Goal: Task Accomplishment & Management: Complete application form

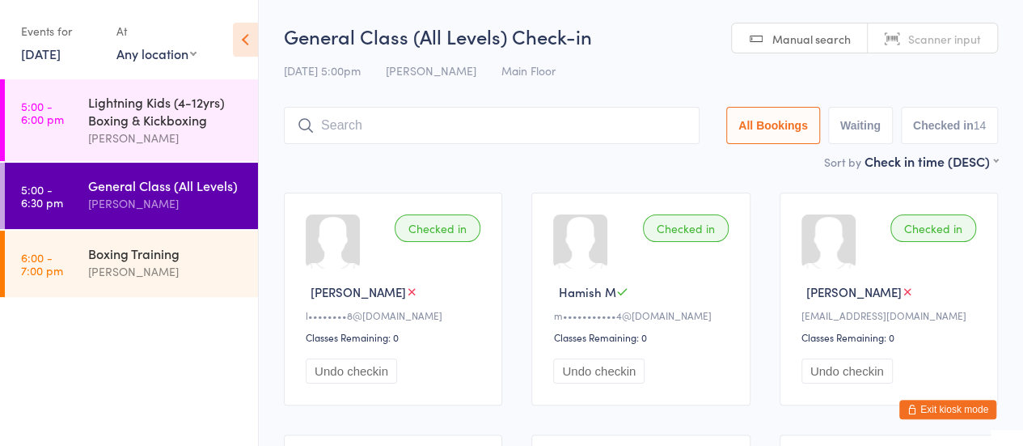
click at [355, 131] on input "search" at bounding box center [492, 125] width 416 height 37
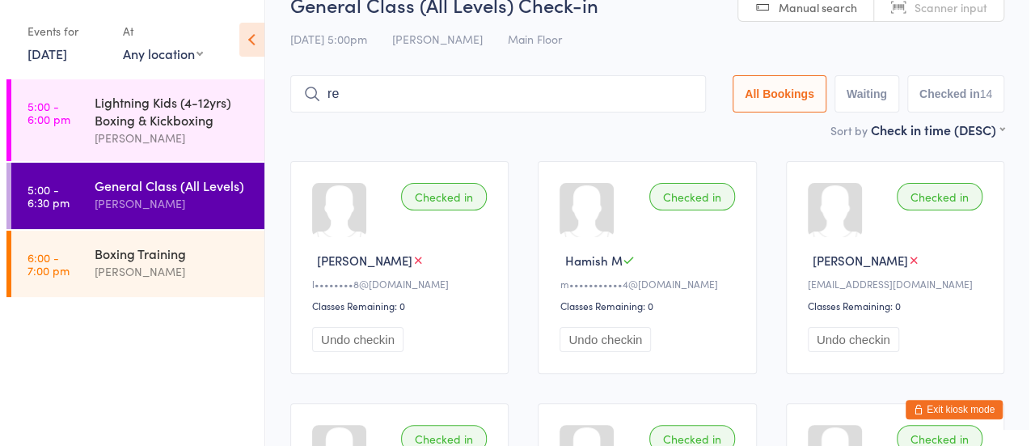
scroll to position [59, 0]
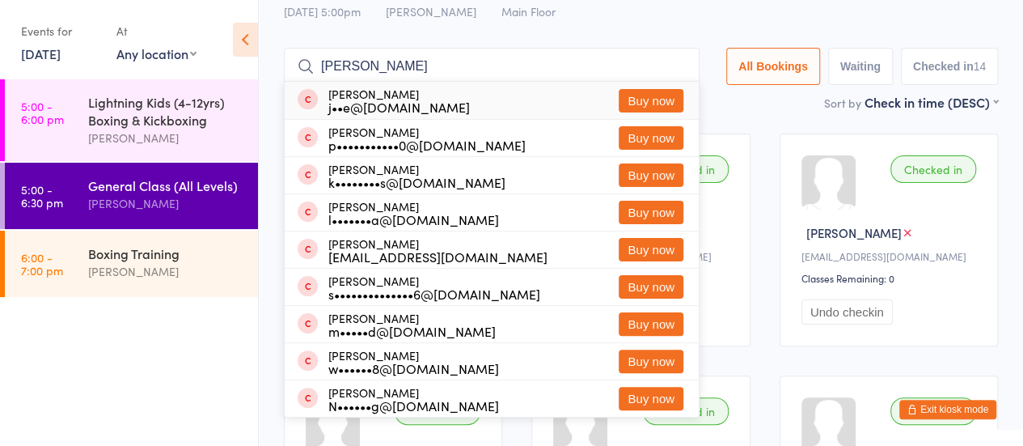
type input "[PERSON_NAME]"
click at [379, 104] on div "j••e@[DOMAIN_NAME]" at bounding box center [399, 106] width 142 height 13
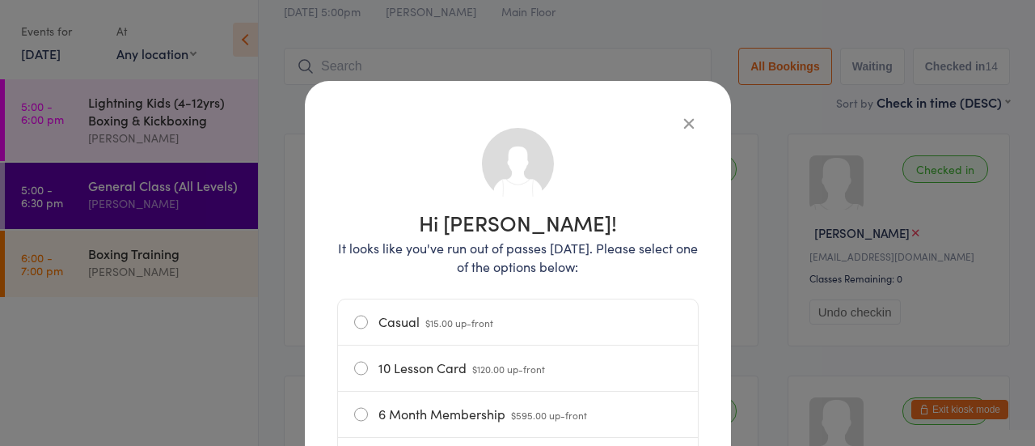
click at [426, 324] on span "$15.00 up-front" at bounding box center [460, 322] width 68 height 14
click at [0, 0] on input "Casual $15.00 up-front" at bounding box center [0, 0] width 0 height 0
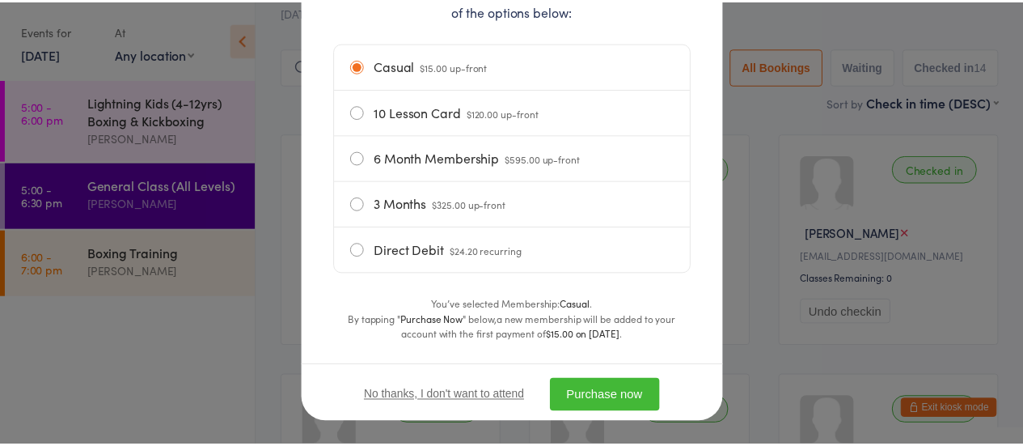
scroll to position [275, 0]
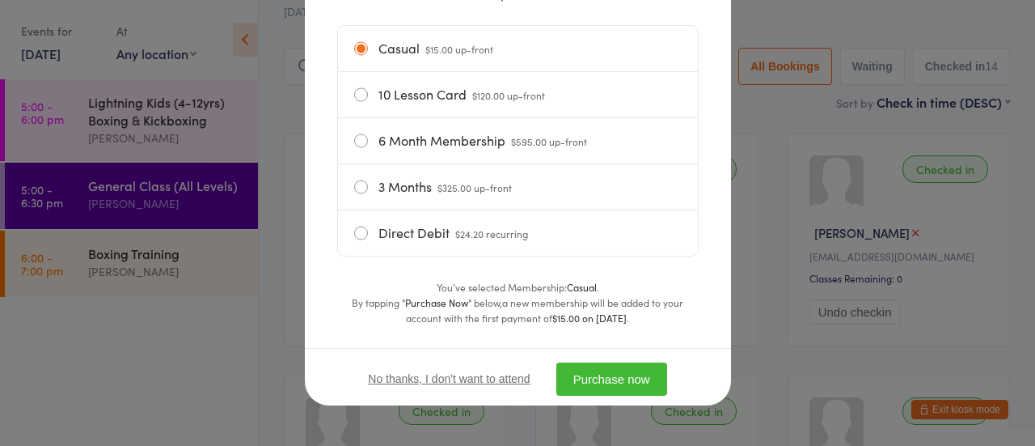
click at [599, 362] on button "Purchase now" at bounding box center [612, 378] width 111 height 33
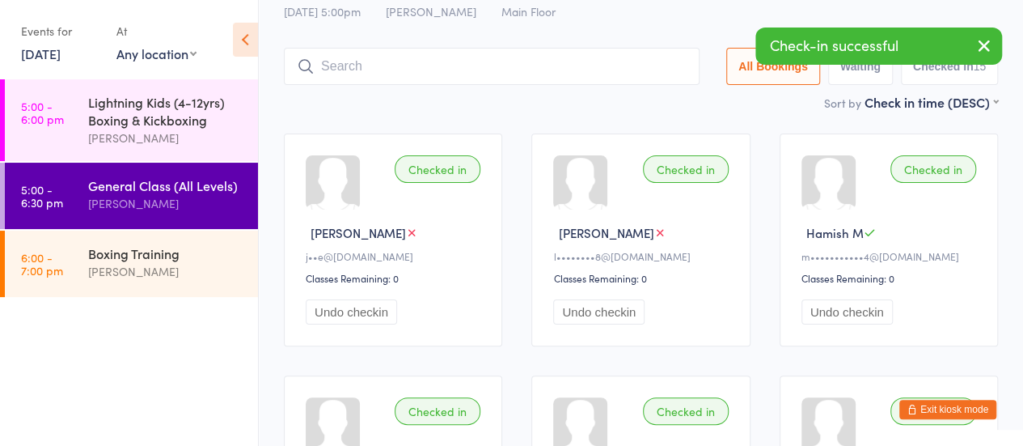
click at [386, 70] on input "search" at bounding box center [492, 66] width 416 height 37
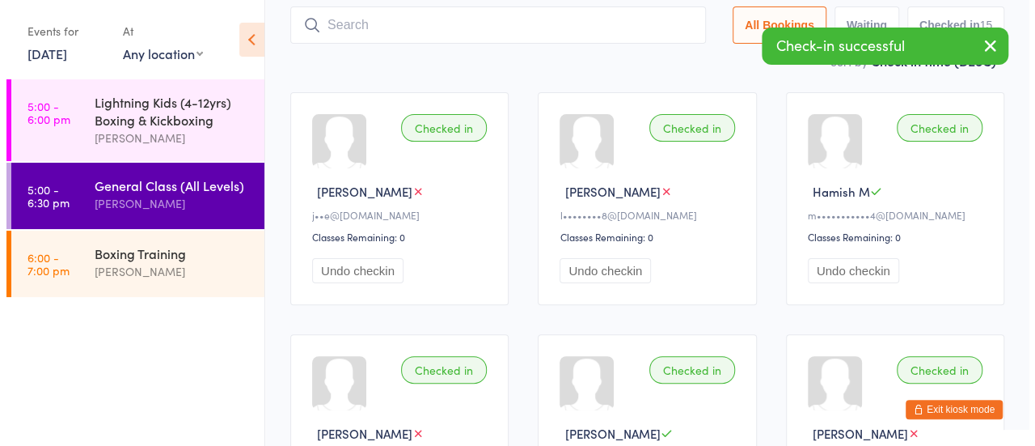
scroll to position [108, 0]
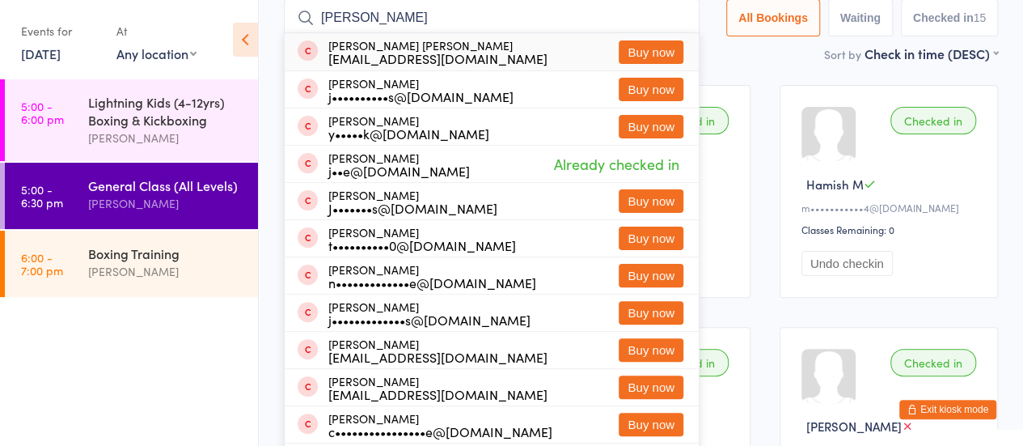
type input "[PERSON_NAME]"
click at [654, 52] on button "Buy now" at bounding box center [651, 51] width 65 height 23
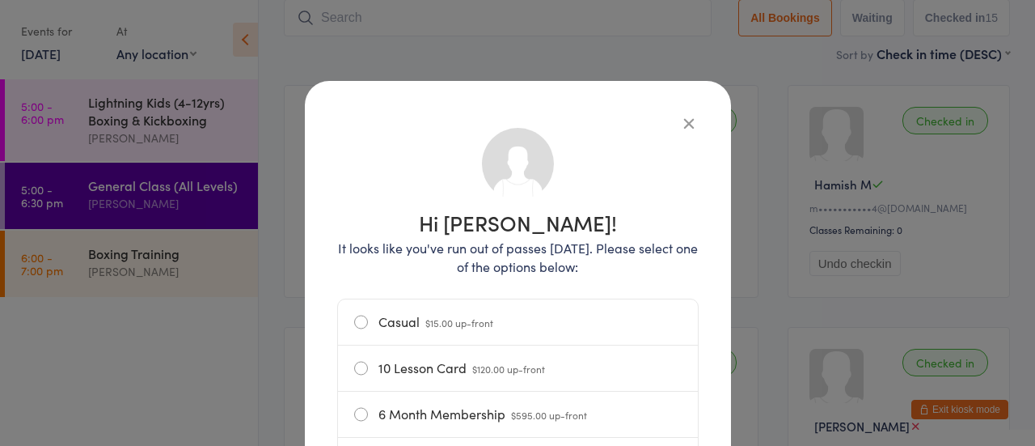
click at [539, 286] on div "Hi [PERSON_NAME]! It looks like you've run out of passes [DATE]. Please select …" at bounding box center [518, 369] width 362 height 513
click at [558, 330] on label "Casual $15.00 up-front" at bounding box center [518, 321] width 328 height 45
click at [0, 0] on input "Casual $15.00 up-front" at bounding box center [0, 0] width 0 height 0
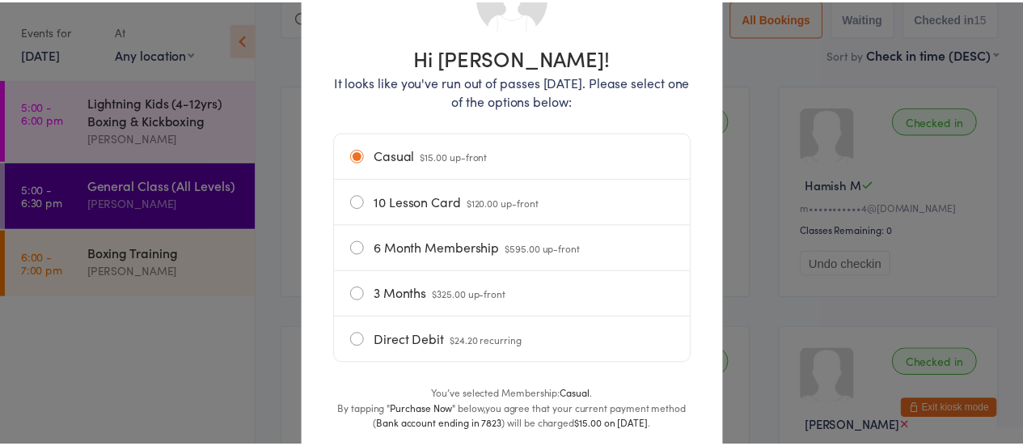
scroll to position [275, 0]
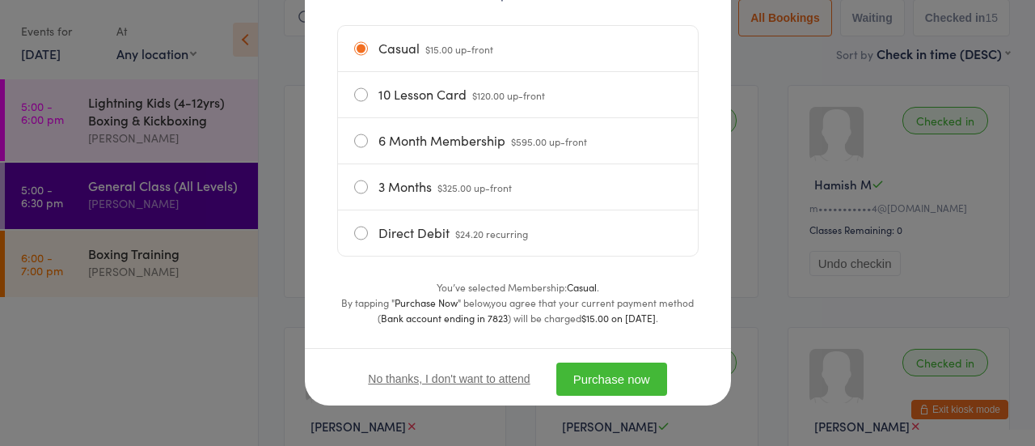
click at [624, 368] on button "Purchase now" at bounding box center [612, 378] width 111 height 33
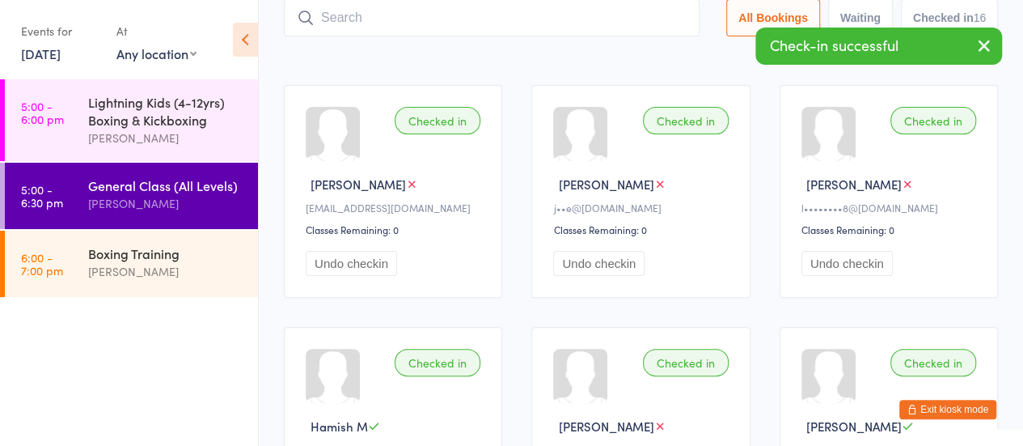
click at [456, 19] on input "search" at bounding box center [492, 17] width 416 height 37
type input "[PERSON_NAME]"
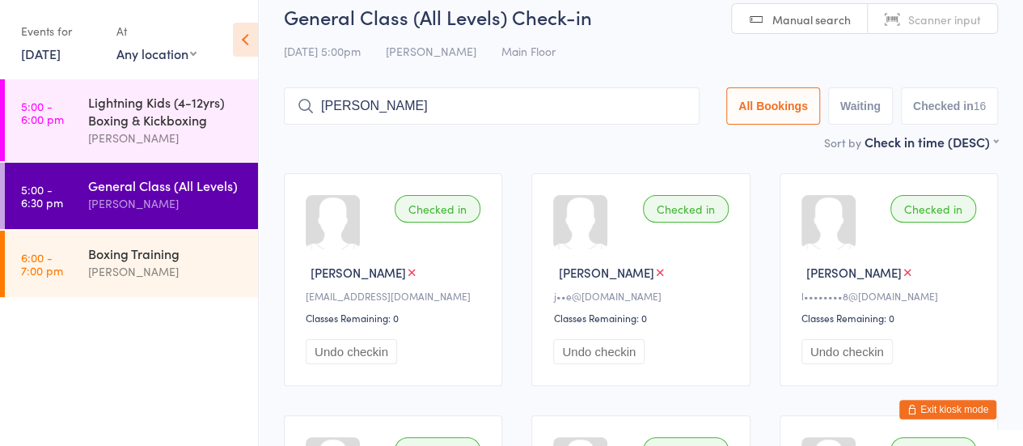
scroll to position [0, 0]
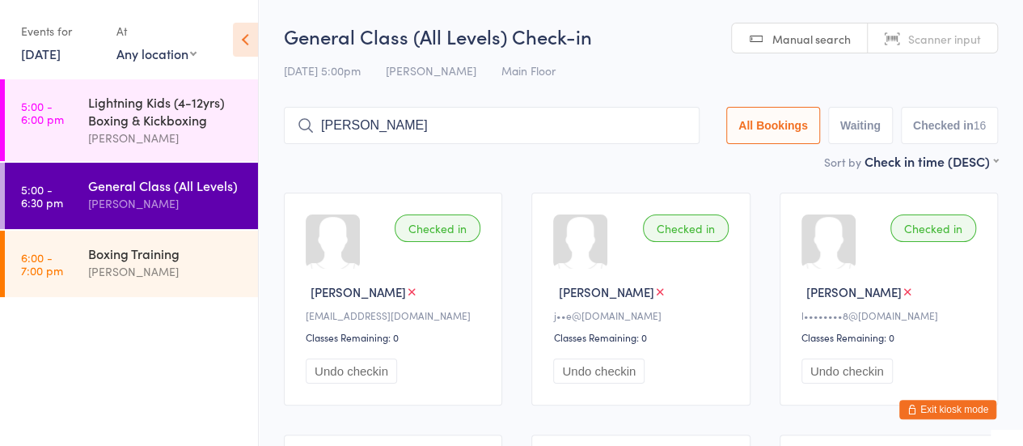
click at [626, 131] on input "[PERSON_NAME]" at bounding box center [492, 125] width 416 height 37
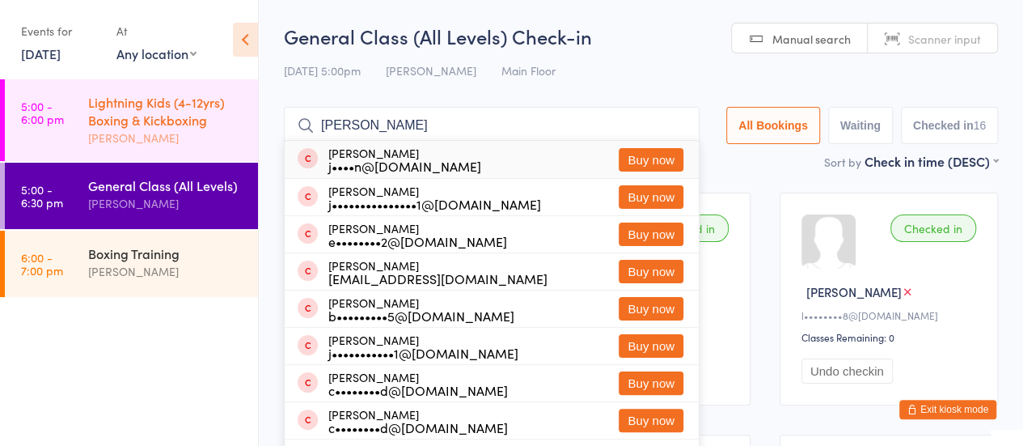
click at [199, 110] on div "Lightning Kids (4-12yrs) Boxing & Kickboxing" at bounding box center [166, 111] width 156 height 36
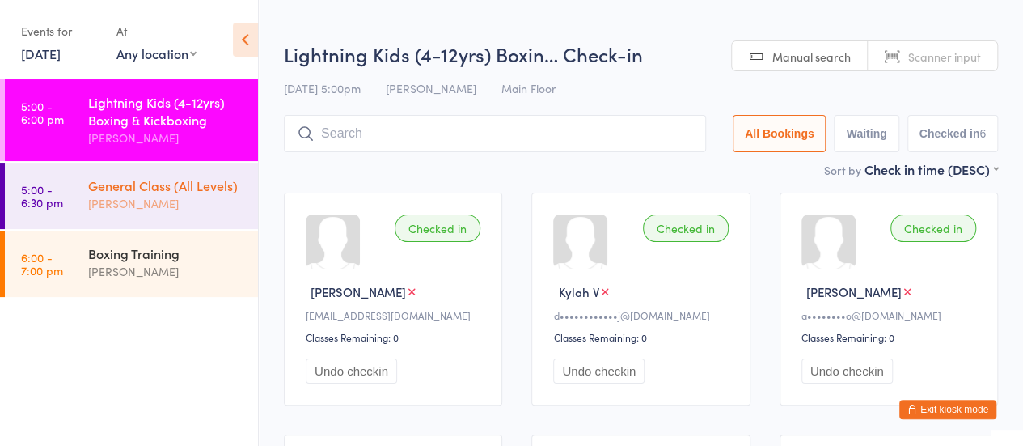
click at [199, 190] on div "General Class (All Levels)" at bounding box center [166, 185] width 156 height 18
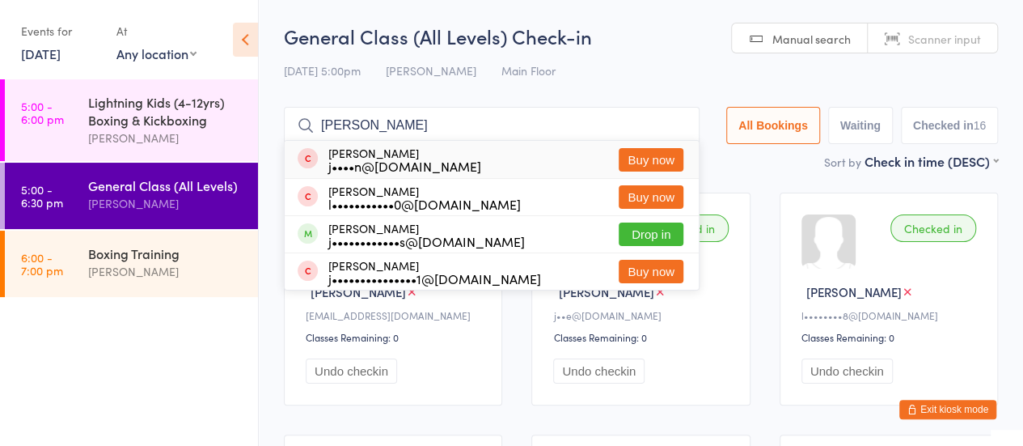
type input "[PERSON_NAME]"
click at [663, 158] on button "Buy now" at bounding box center [651, 159] width 65 height 23
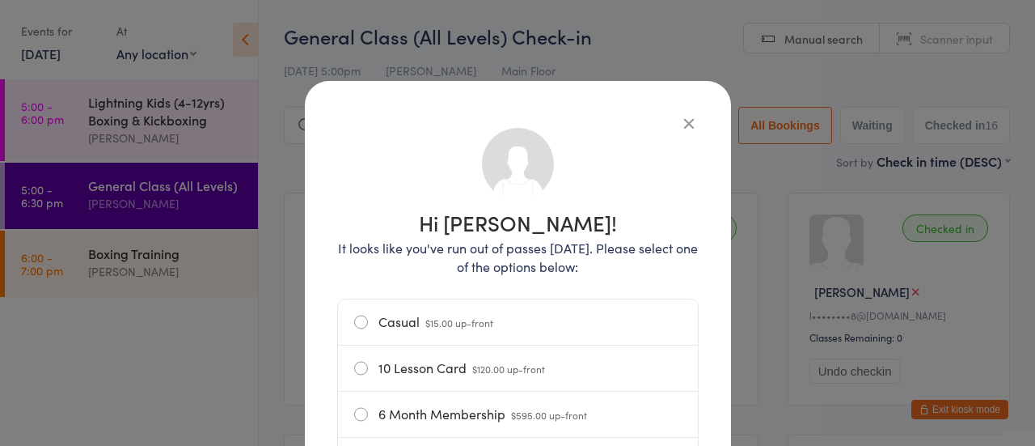
click at [526, 284] on div "Hi [PERSON_NAME]! It looks like you've run out of passes [DATE]. Please select …" at bounding box center [518, 369] width 362 height 513
click at [542, 303] on label "Casual $15.00 up-front" at bounding box center [518, 321] width 328 height 45
click at [0, 0] on input "Casual $15.00 up-front" at bounding box center [0, 0] width 0 height 0
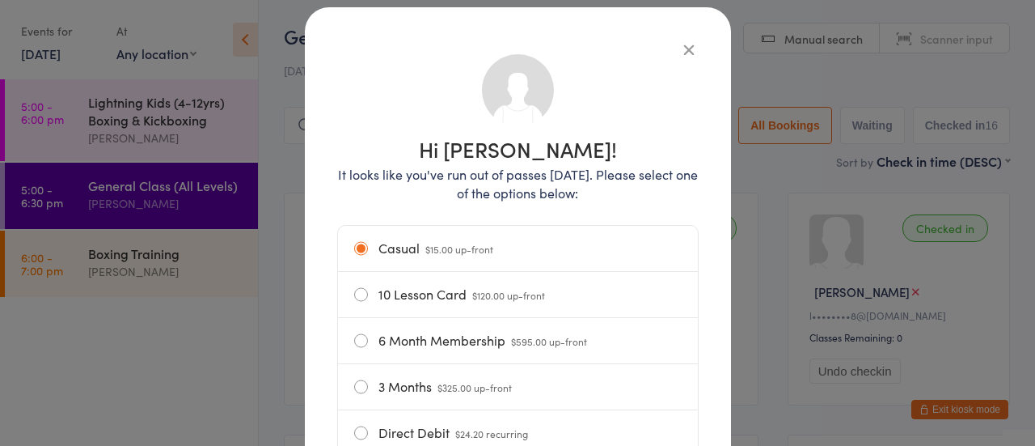
scroll to position [275, 0]
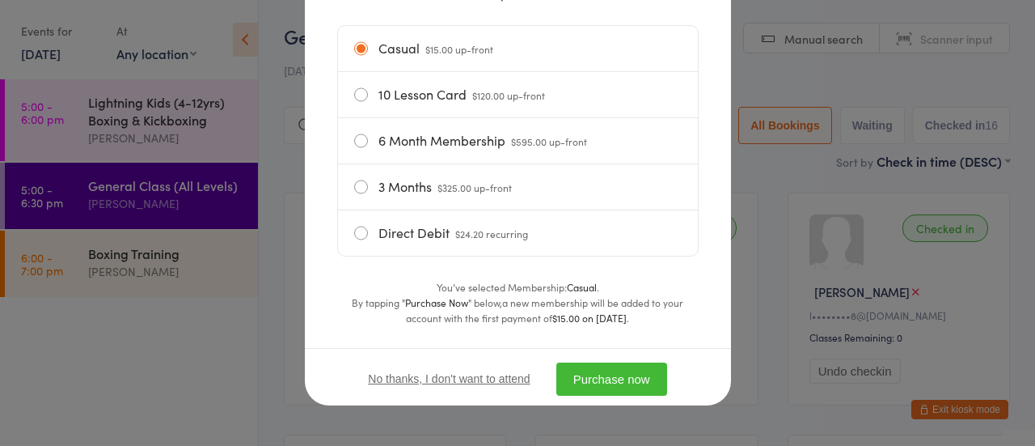
click at [619, 369] on button "Purchase now" at bounding box center [612, 378] width 111 height 33
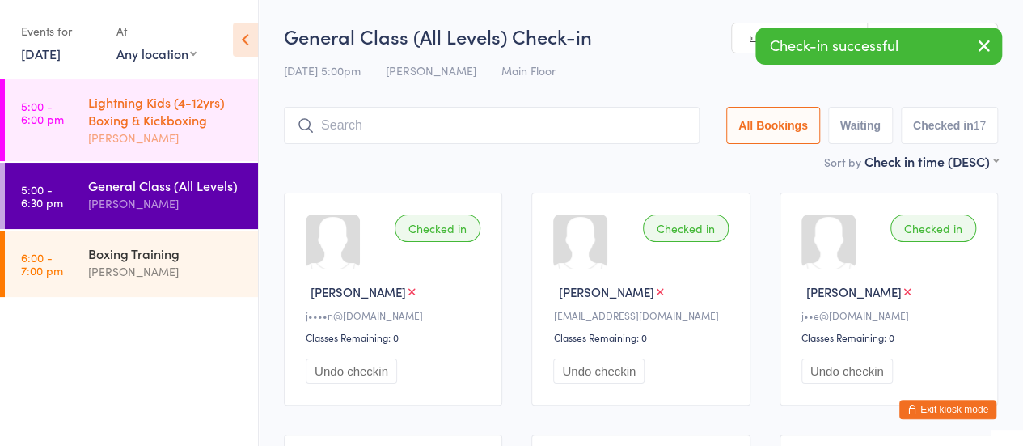
click at [205, 130] on div "[PERSON_NAME]" at bounding box center [166, 138] width 156 height 19
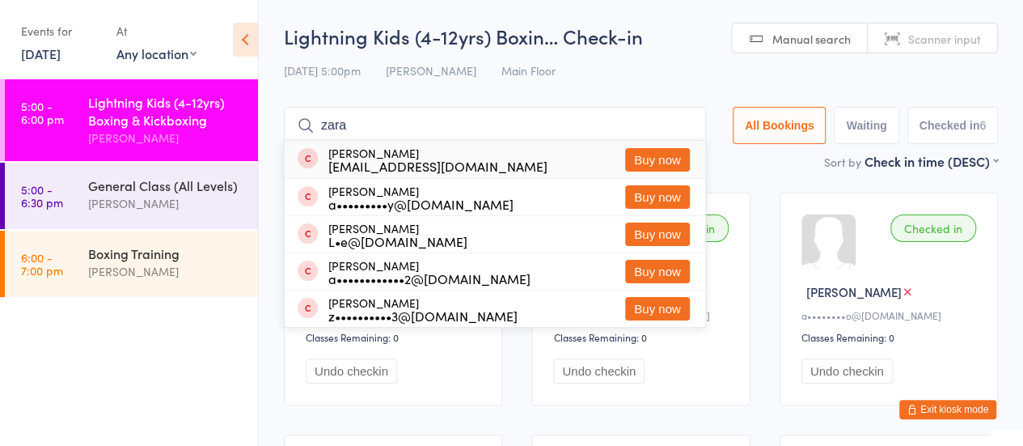
type input "zara"
click at [667, 202] on button "Buy now" at bounding box center [657, 196] width 65 height 23
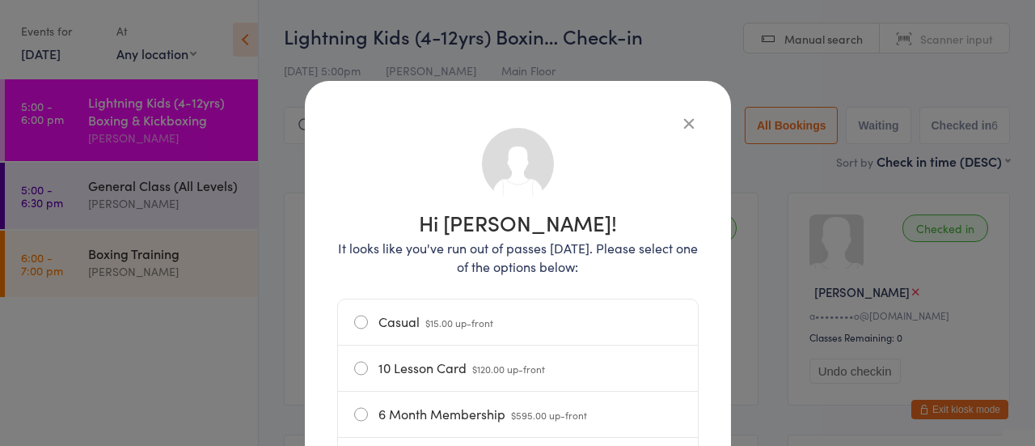
click at [486, 329] on label "Casual $15.00 up-front" at bounding box center [518, 321] width 328 height 45
click at [0, 0] on input "Casual $15.00 up-front" at bounding box center [0, 0] width 0 height 0
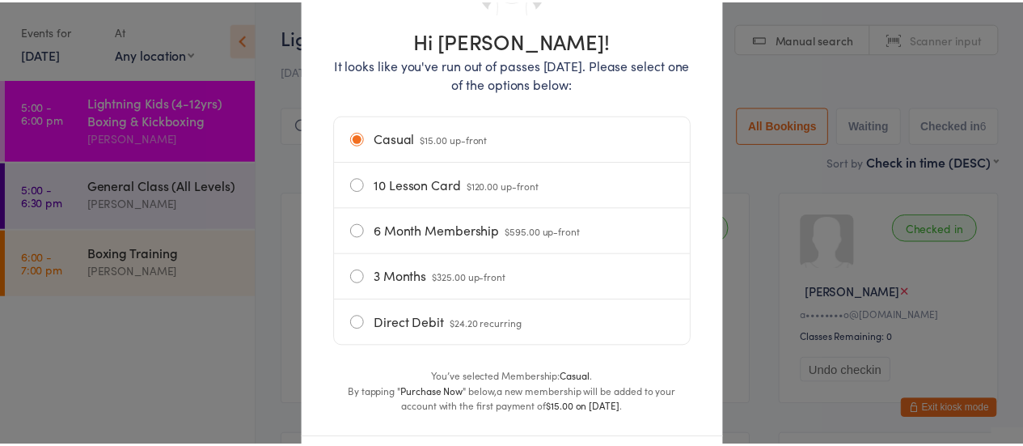
scroll to position [275, 0]
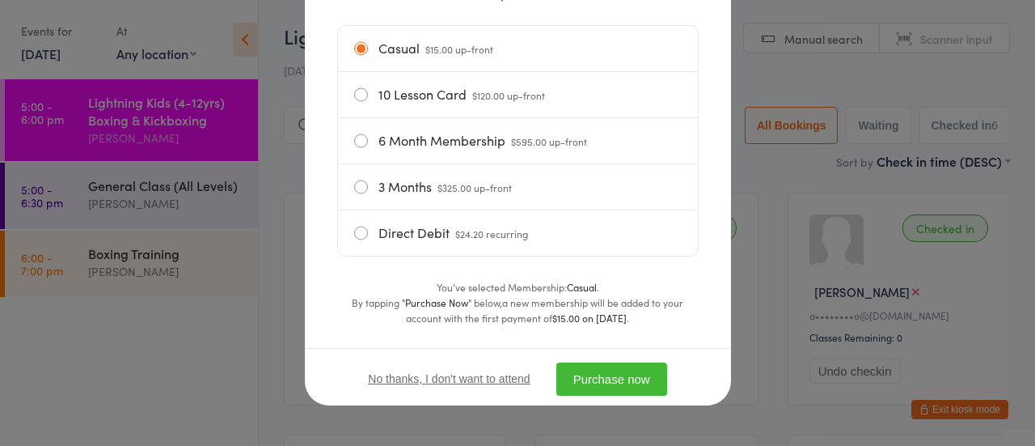
click at [573, 388] on button "Purchase now" at bounding box center [612, 378] width 111 height 33
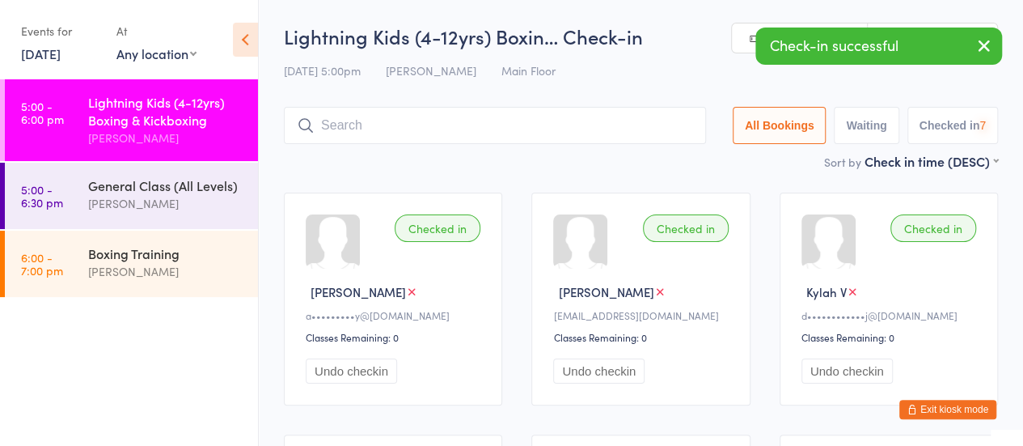
click at [449, 121] on input "search" at bounding box center [495, 125] width 422 height 37
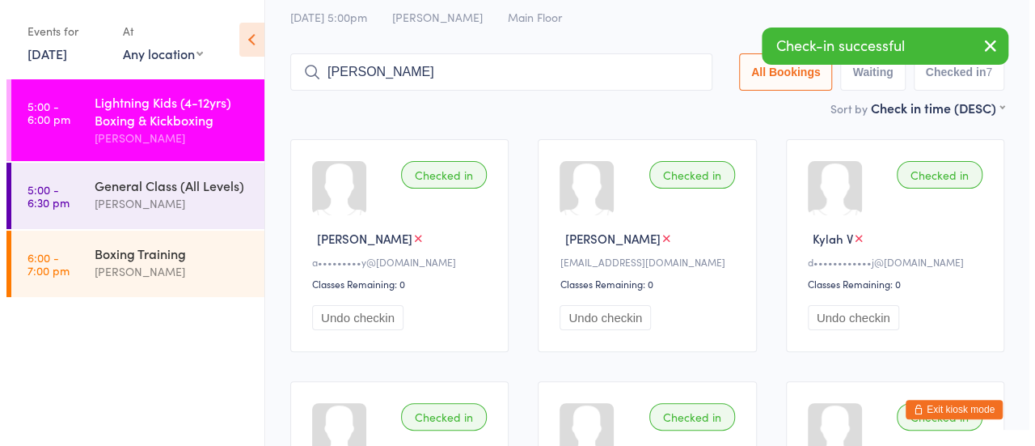
scroll to position [0, 0]
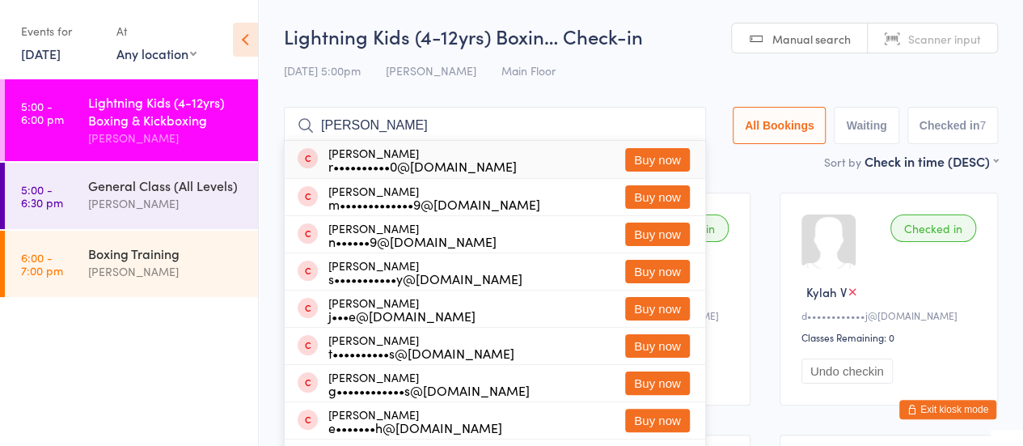
type input "[PERSON_NAME]"
click at [654, 159] on button "Buy now" at bounding box center [657, 159] width 65 height 23
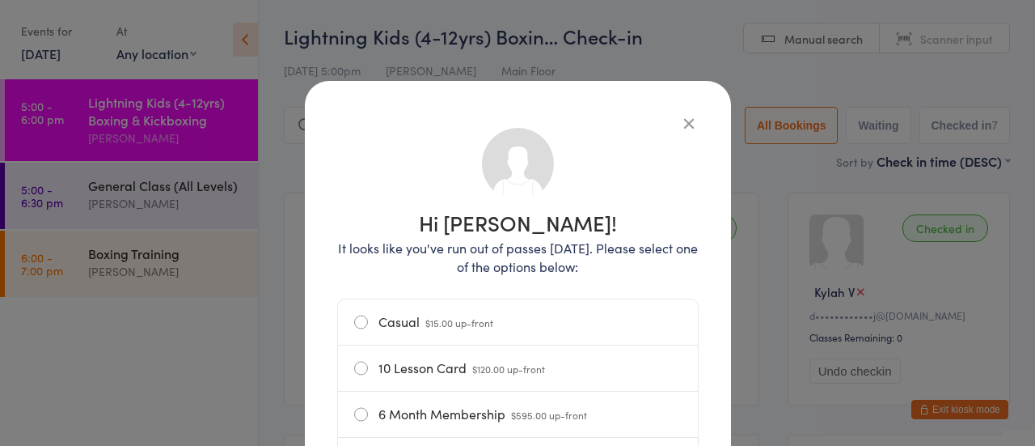
click at [442, 340] on label "Casual $15.00 up-front" at bounding box center [518, 321] width 328 height 45
click at [0, 0] on input "Casual $15.00 up-front" at bounding box center [0, 0] width 0 height 0
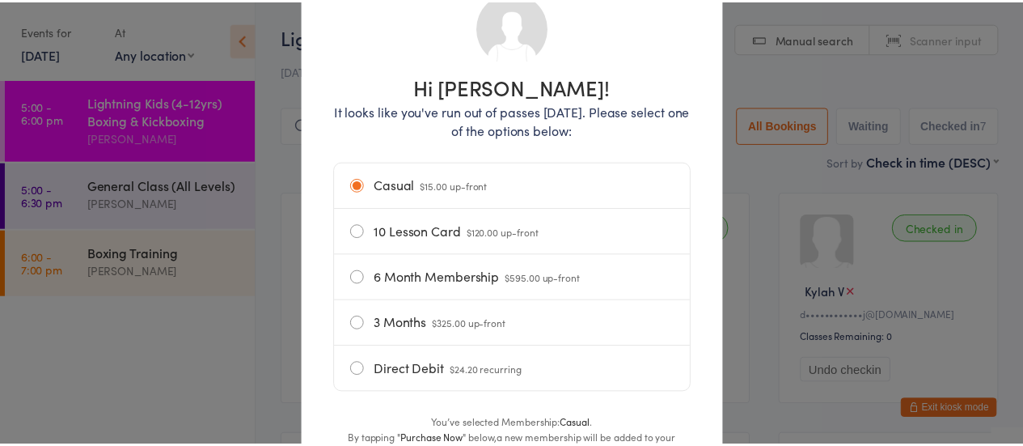
scroll to position [275, 0]
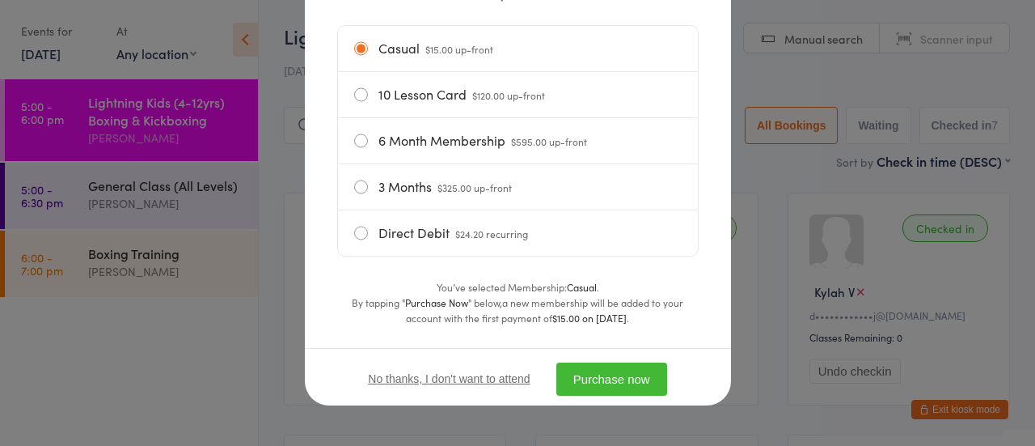
click at [591, 366] on button "Purchase now" at bounding box center [612, 378] width 111 height 33
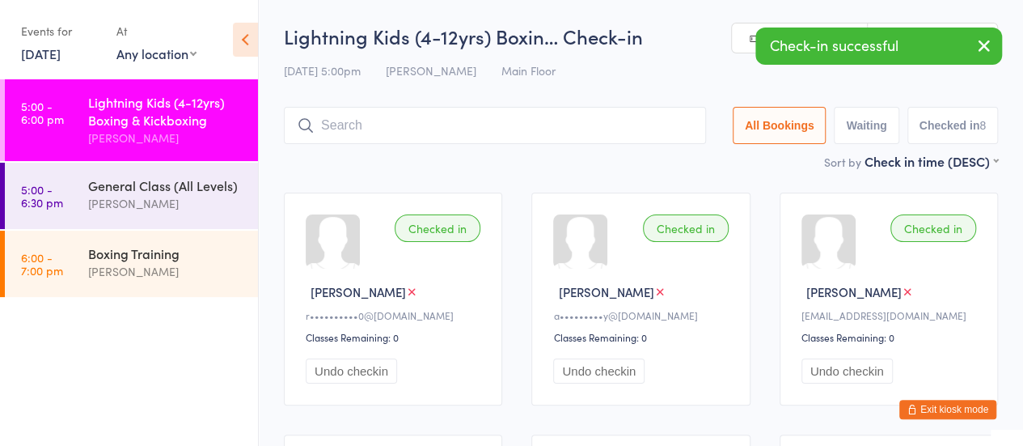
click at [531, 111] on input "search" at bounding box center [495, 125] width 422 height 37
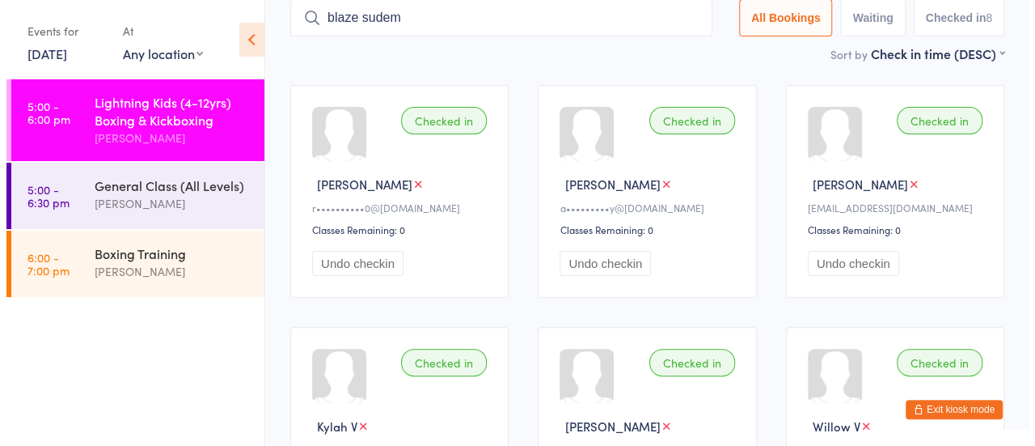
scroll to position [0, 0]
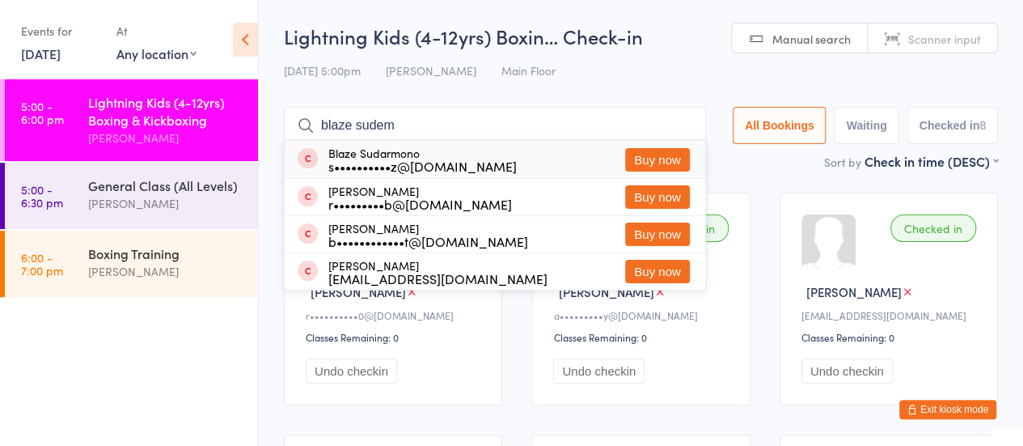
type input "blaze sudem"
click at [661, 159] on button "Buy now" at bounding box center [657, 159] width 65 height 23
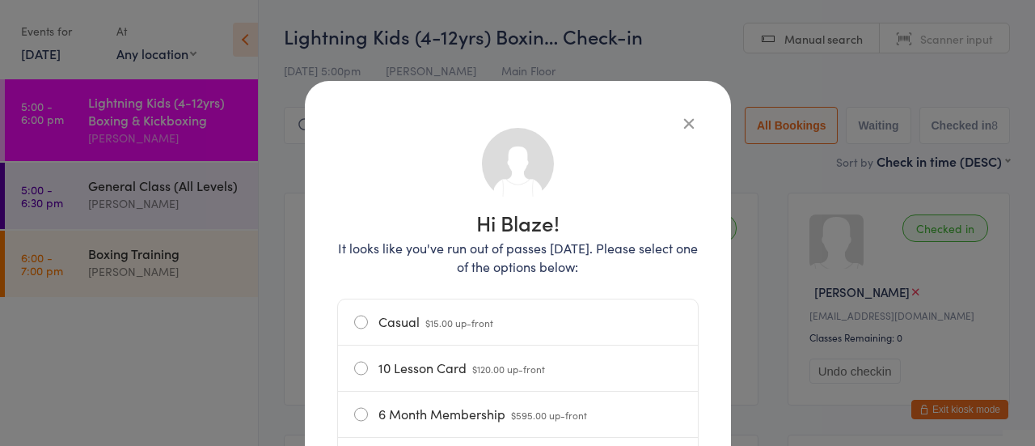
click at [523, 279] on div "Hi Blaze! It looks like you've run out of passes [DATE]. Please select one of t…" at bounding box center [518, 369] width 362 height 513
click at [524, 312] on label "Casual $15.00 up-front" at bounding box center [518, 321] width 328 height 45
click at [0, 0] on input "Casual $15.00 up-front" at bounding box center [0, 0] width 0 height 0
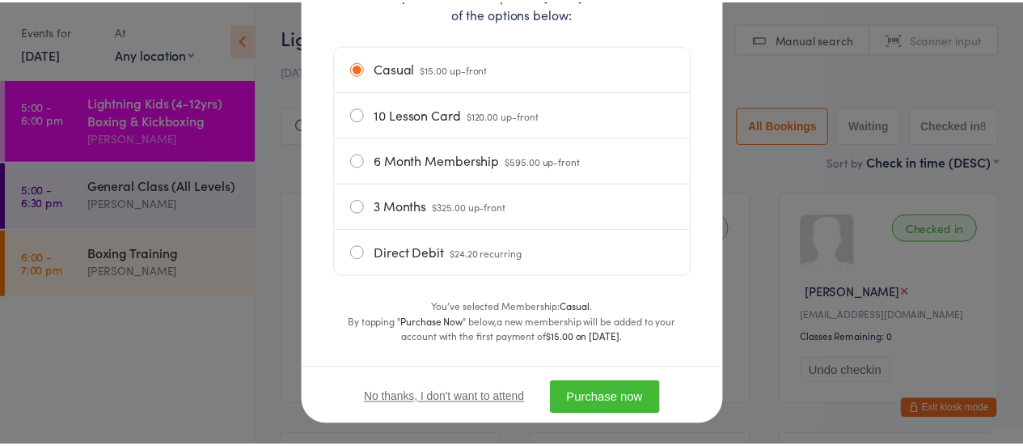
scroll to position [275, 0]
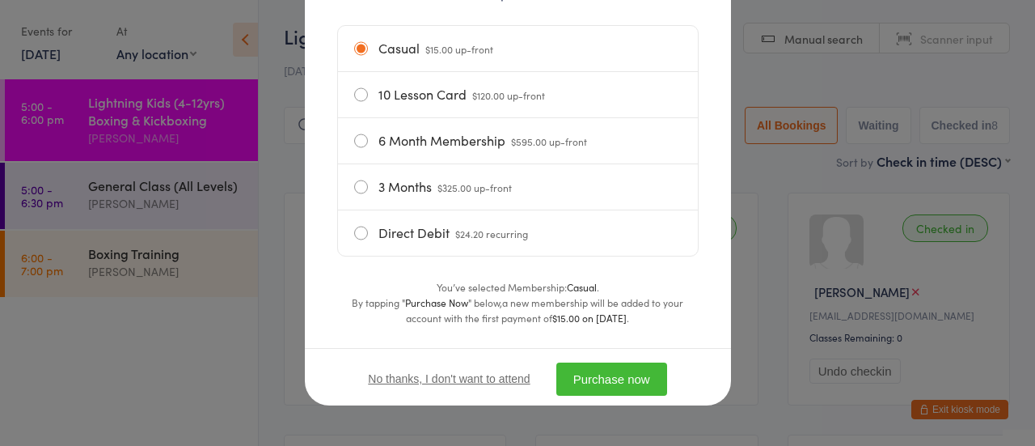
click at [603, 390] on button "Purchase now" at bounding box center [612, 378] width 111 height 33
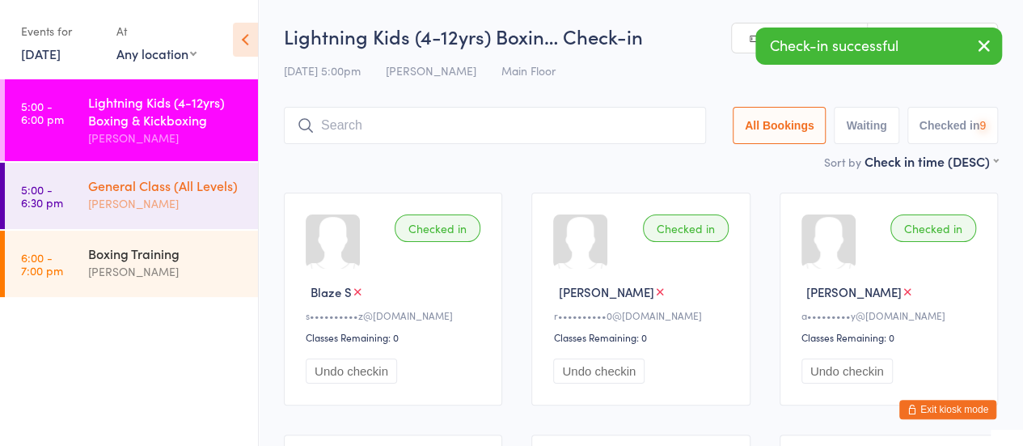
click at [171, 188] on div "General Class (All Levels)" at bounding box center [166, 185] width 156 height 18
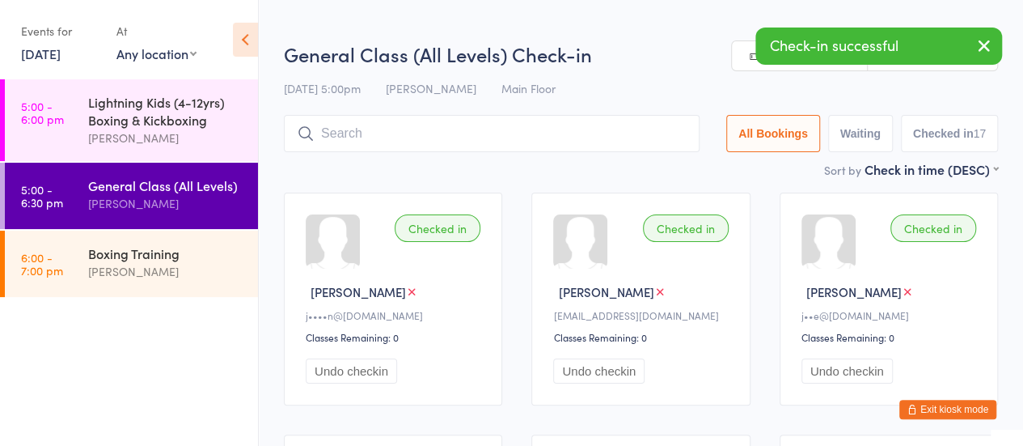
click at [514, 139] on input "search" at bounding box center [492, 133] width 416 height 37
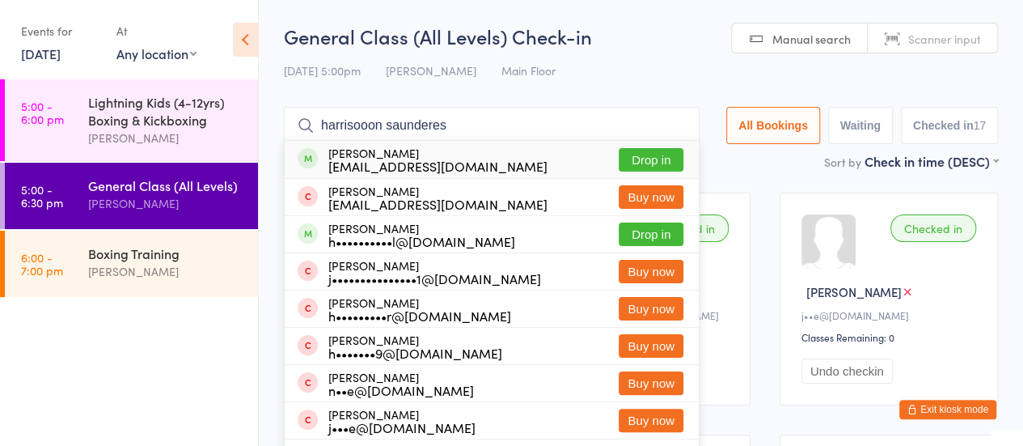
type input "harrisooon saunderes"
click at [659, 154] on button "Drop in" at bounding box center [651, 159] width 65 height 23
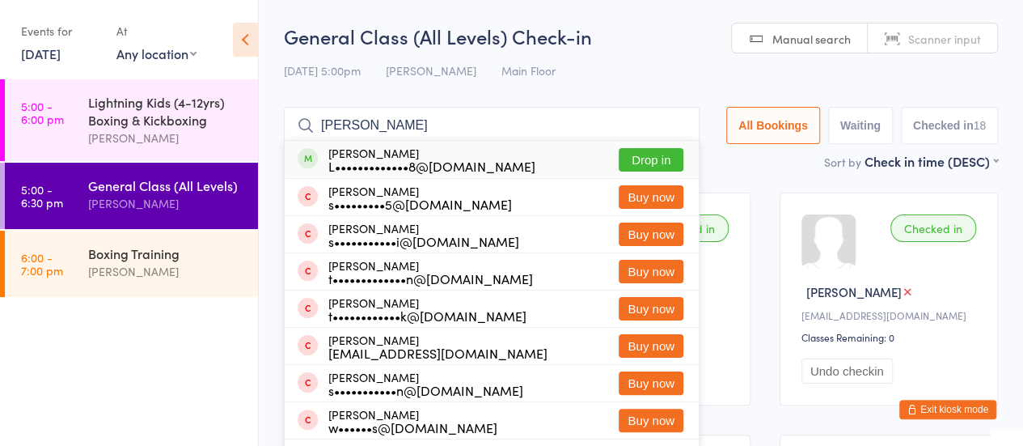
type input "[PERSON_NAME]"
click at [652, 161] on button "Drop in" at bounding box center [651, 159] width 65 height 23
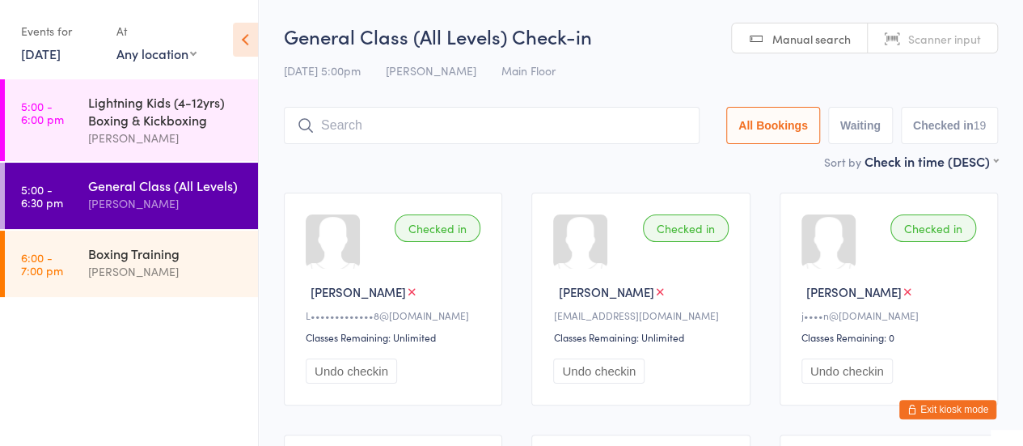
click at [927, 412] on button "Exit kiosk mode" at bounding box center [948, 409] width 97 height 19
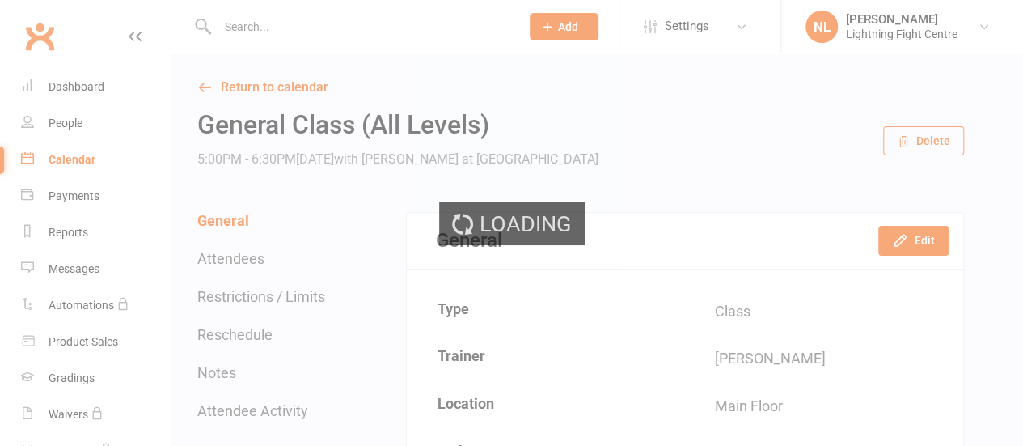
click at [232, 28] on div "Loading" at bounding box center [511, 223] width 1023 height 446
click at [221, 40] on div "Loading" at bounding box center [511, 223] width 1023 height 446
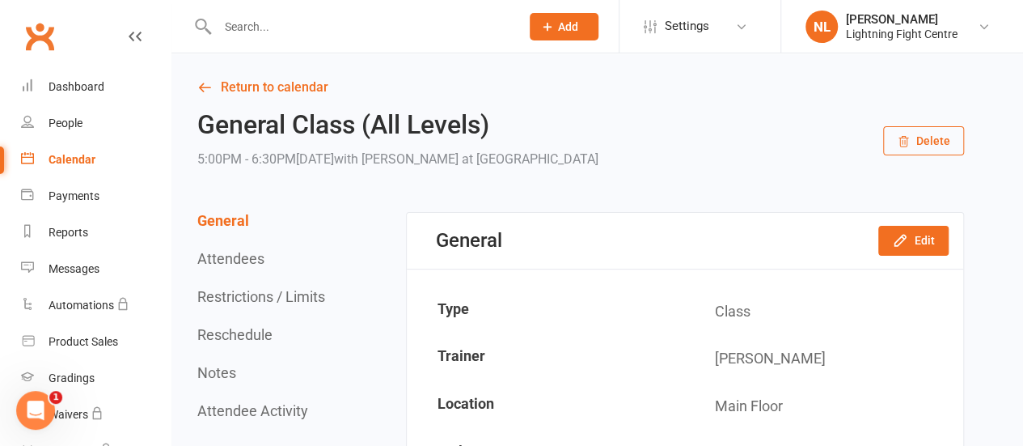
click at [235, 30] on input "text" at bounding box center [361, 26] width 297 height 23
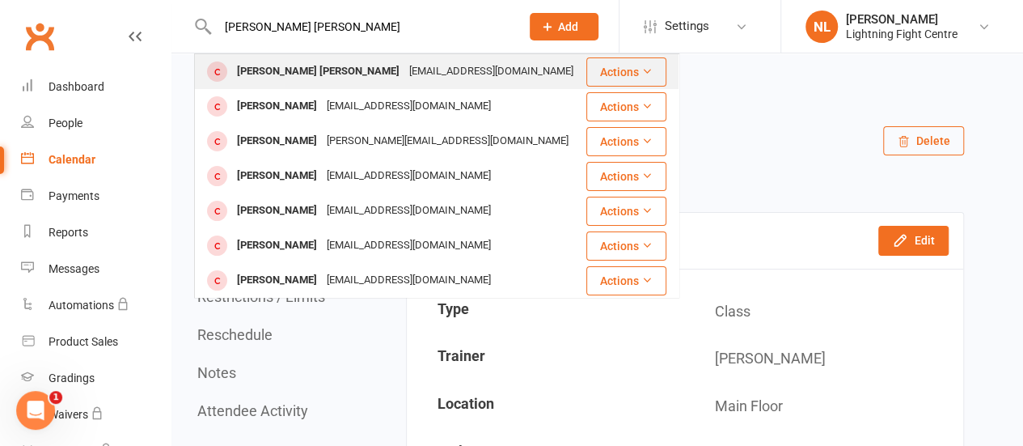
type input "jake amy"
click at [404, 81] on div "[EMAIL_ADDRESS][DOMAIN_NAME]" at bounding box center [491, 71] width 174 height 23
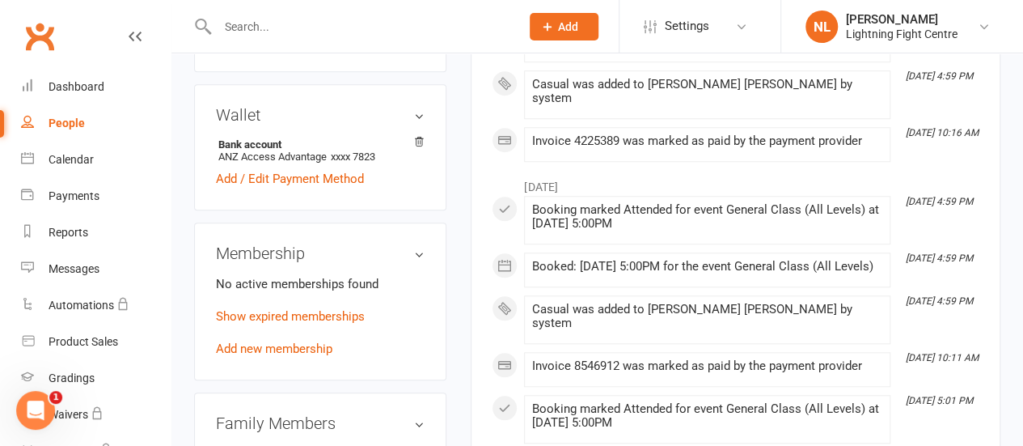
scroll to position [603, 0]
click at [301, 342] on link "Add new membership" at bounding box center [274, 349] width 116 height 15
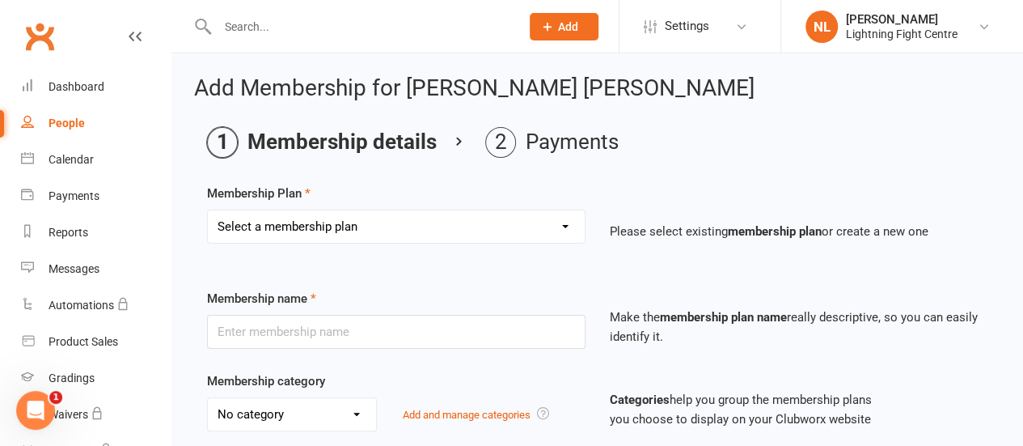
click at [422, 227] on select "Select a membership plan Create new Membership Plan Casual 10 Lesson Card 12 Mo…" at bounding box center [396, 226] width 377 height 32
select select "3"
click at [208, 210] on select "Select a membership plan Create new Membership Plan Casual 10 Lesson Card 12 Mo…" at bounding box center [396, 226] width 377 height 32
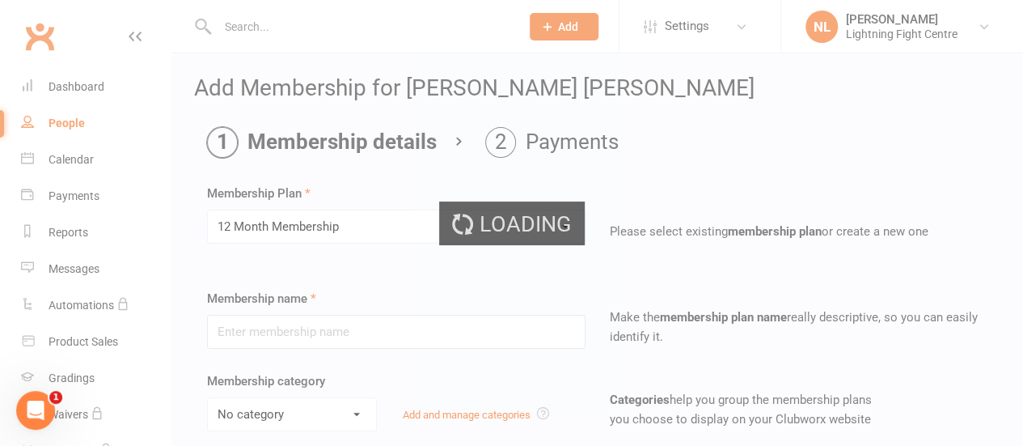
type input "12 Month Membership"
select select "2"
type input "1"
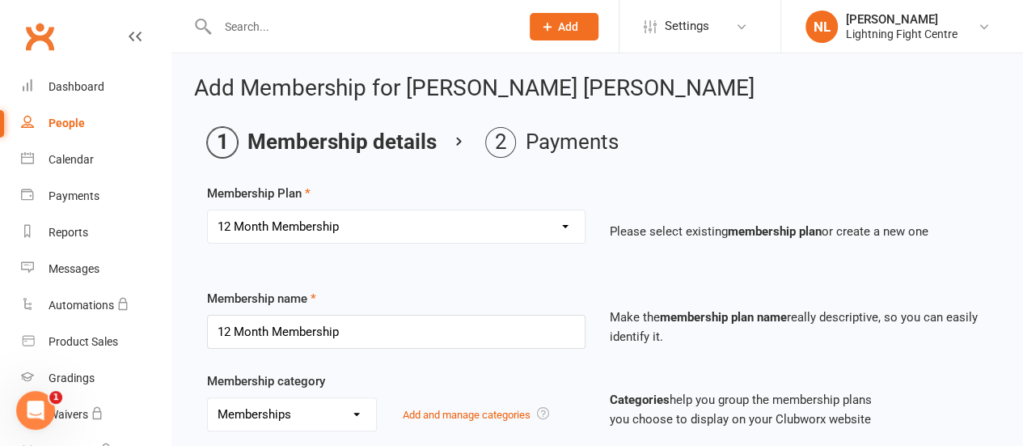
click at [288, 227] on select "Select a membership plan Create new Membership Plan Casual 10 Lesson Card 12 Mo…" at bounding box center [396, 226] width 377 height 32
select select "2"
click at [208, 210] on select "Select a membership plan Create new Membership Plan Casual 10 Lesson Card 12 Mo…" at bounding box center [396, 226] width 377 height 32
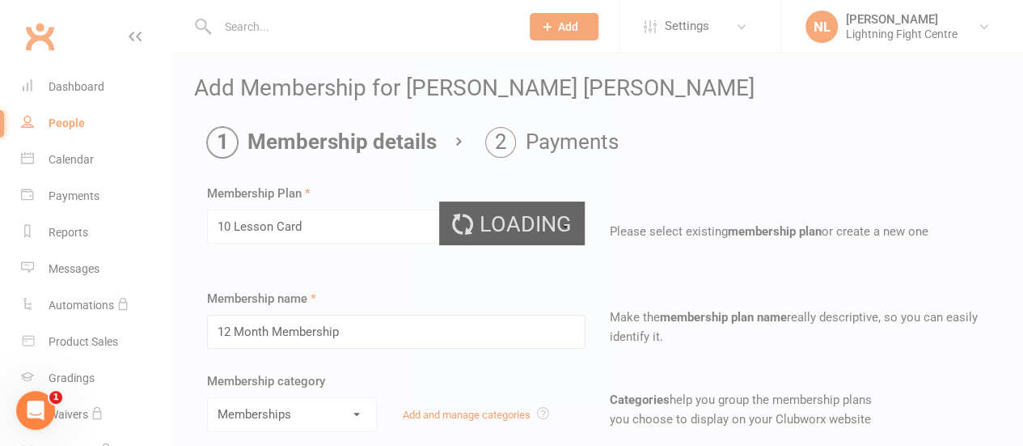
type input "10 Lesson Card"
select select "1"
type input "10"
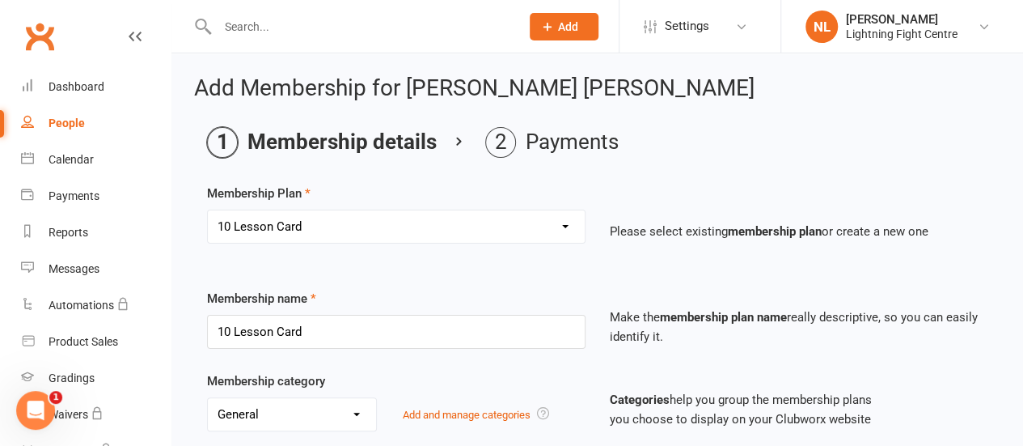
click at [385, 233] on select "Select a membership plan Create new Membership Plan Casual 10 Lesson Card 12 Mo…" at bounding box center [396, 226] width 377 height 32
select select "6"
click at [208, 210] on select "Select a membership plan Create new Membership Plan Casual 10 Lesson Card 12 Mo…" at bounding box center [396, 226] width 377 height 32
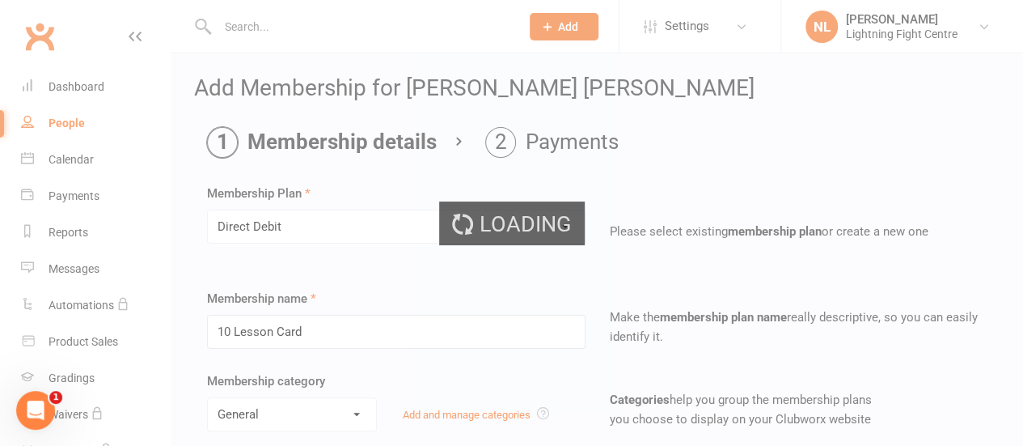
type input "Direct Debit"
select select "0"
type input "0"
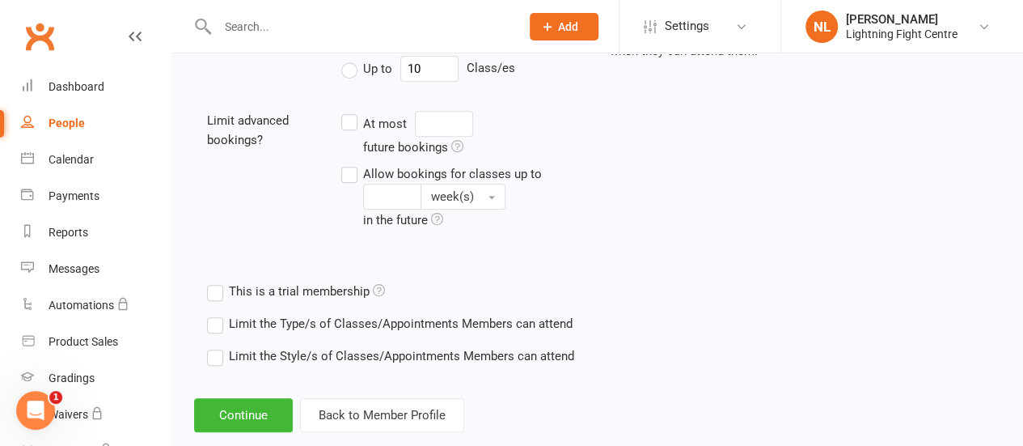
scroll to position [649, 0]
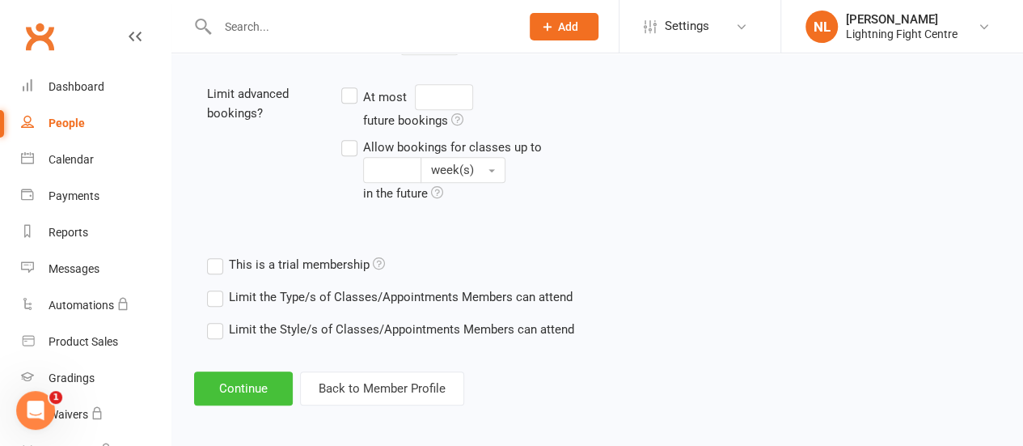
click at [244, 387] on button "Continue" at bounding box center [243, 388] width 99 height 34
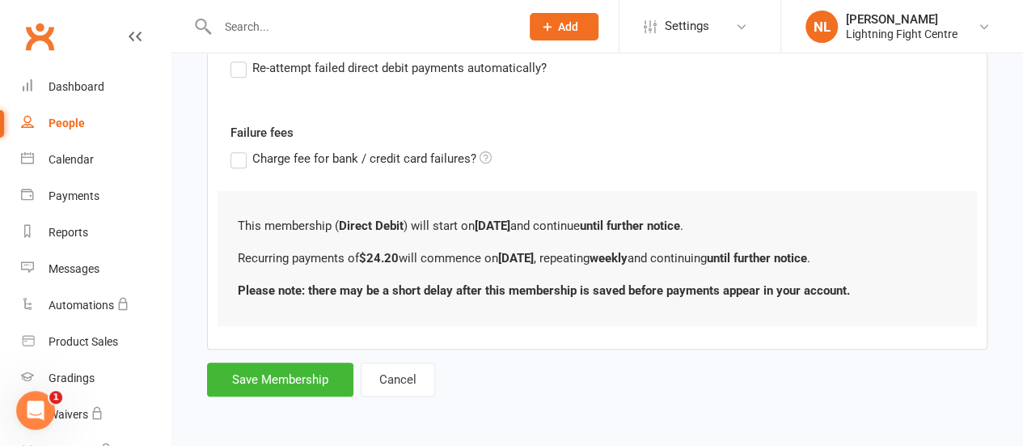
scroll to position [0, 0]
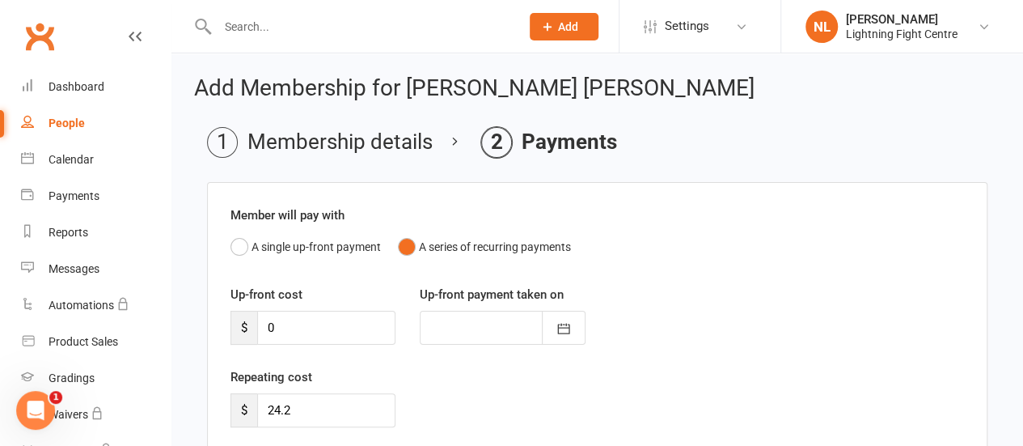
click at [278, 20] on input "text" at bounding box center [361, 26] width 297 height 23
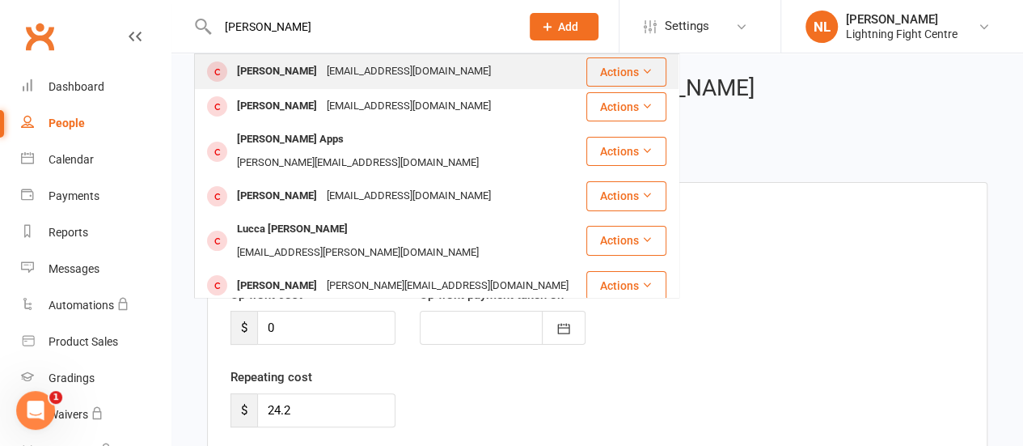
type input "luca"
click at [299, 66] on div "Luca Wassing" at bounding box center [277, 71] width 90 height 23
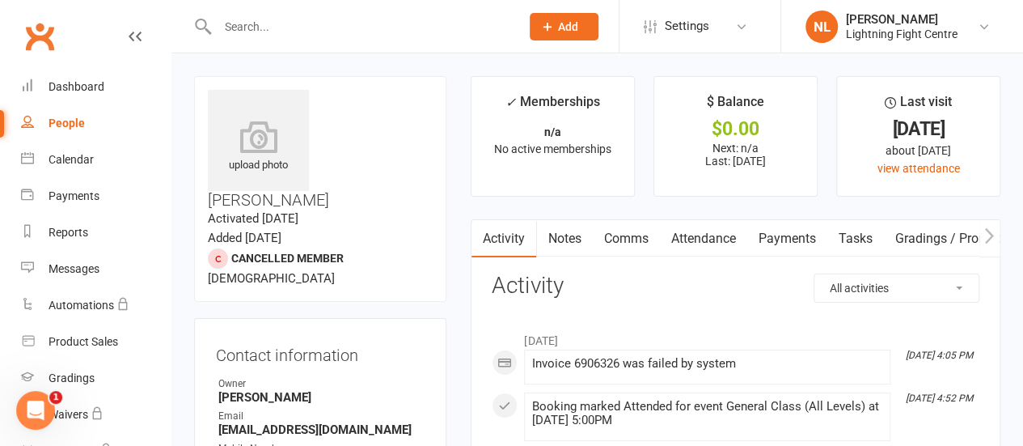
click at [257, 27] on input "text" at bounding box center [361, 26] width 297 height 23
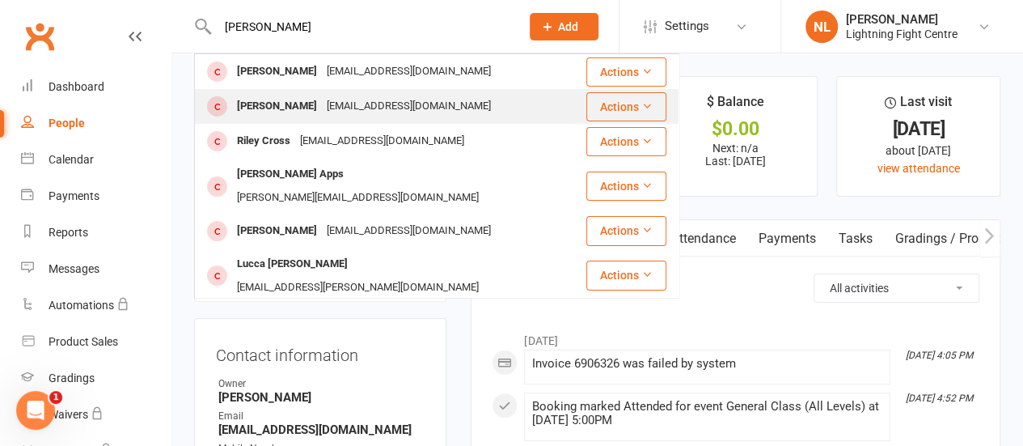
type input "luca wassing"
click at [259, 112] on div "Luca Wassnig" at bounding box center [277, 106] width 90 height 23
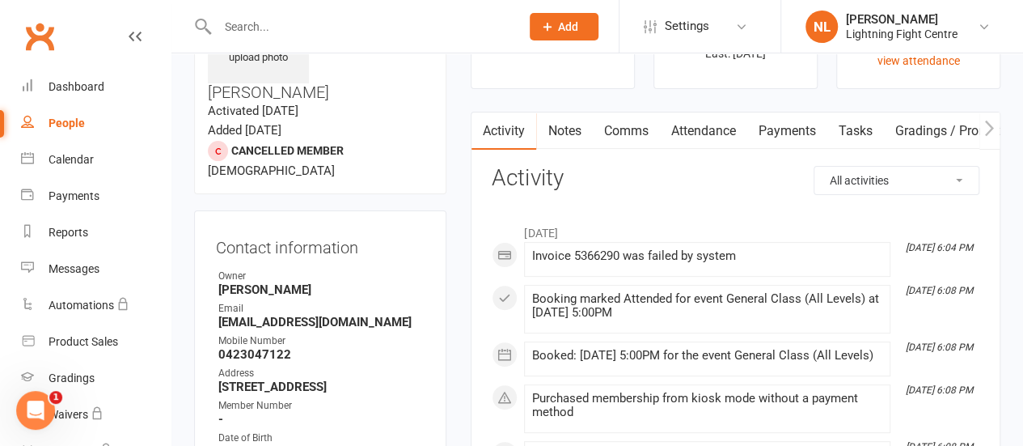
scroll to position [107, 0]
